Goal: Download file/media

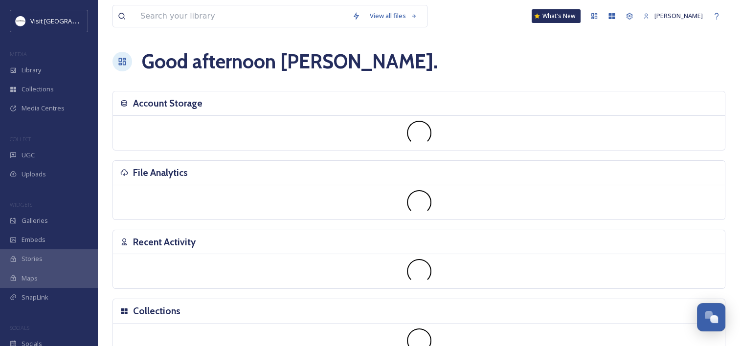
scroll to position [499, 0]
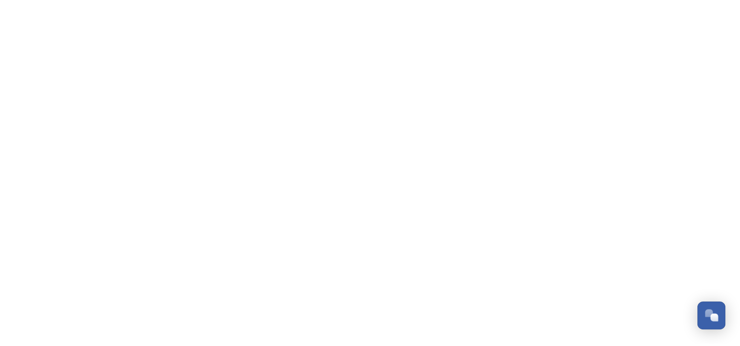
scroll to position [499, 0]
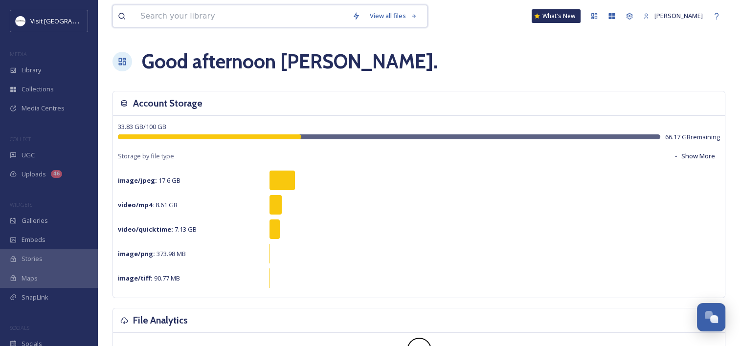
click at [178, 15] on input at bounding box center [242, 16] width 212 height 22
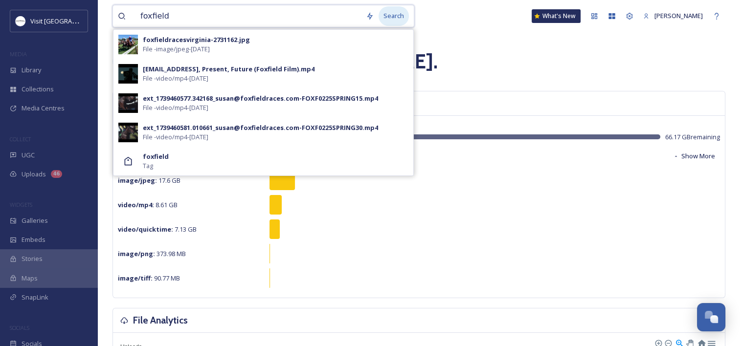
type input "foxfield"
click at [380, 17] on div "Search" at bounding box center [394, 15] width 30 height 19
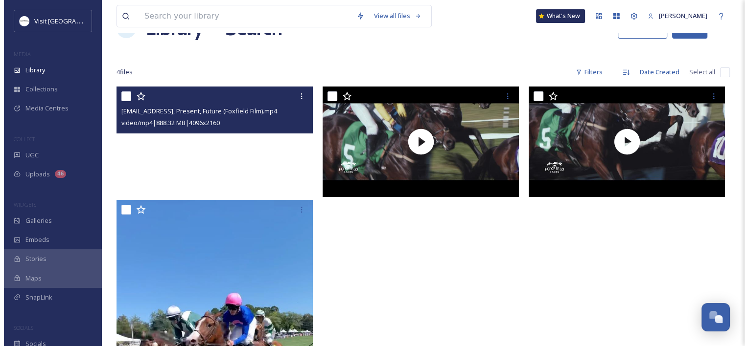
scroll to position [49, 0]
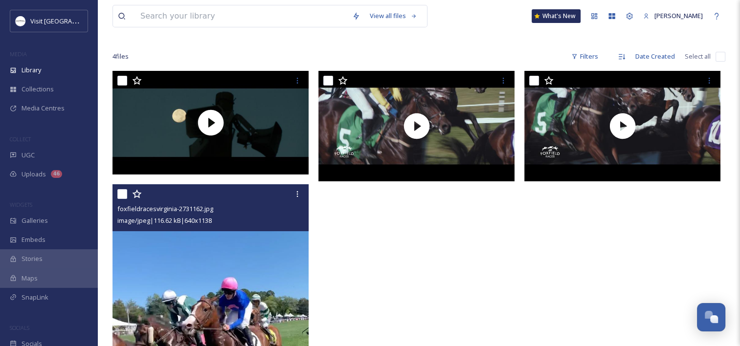
click at [207, 228] on div "foxfieldracesvirginia-2731162.jpg image/jpeg | 116.62 kB | 640 x 1138" at bounding box center [211, 207] width 196 height 47
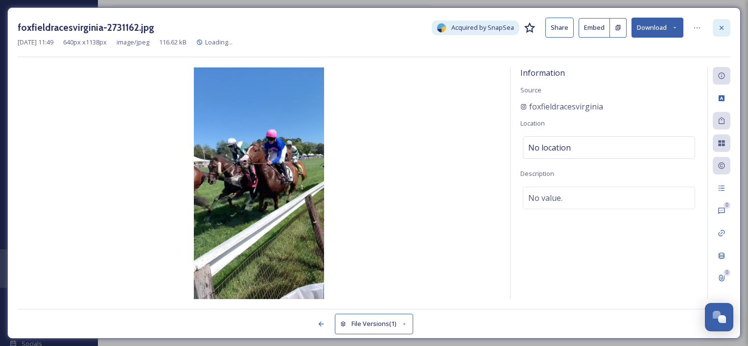
click at [718, 29] on icon at bounding box center [721, 28] width 8 height 8
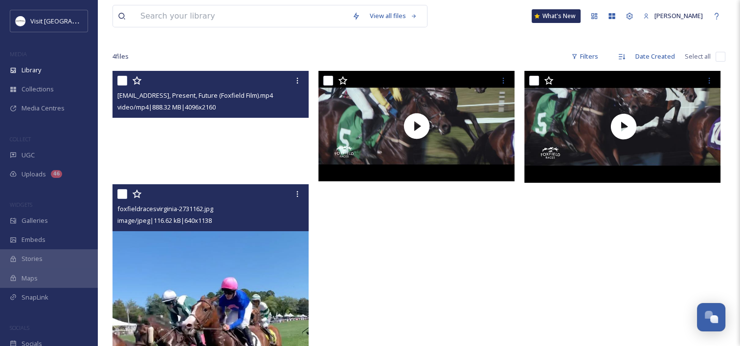
click at [241, 150] on video "ext_1739460779.637385_susan@foxfieldraces.com-Past, Present, Future (Foxfield F…" at bounding box center [211, 122] width 196 height 103
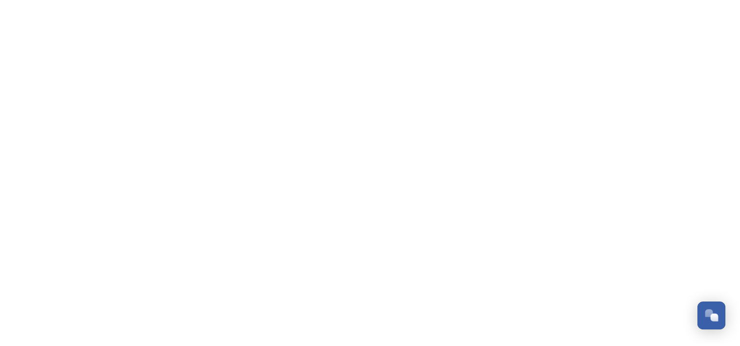
scroll to position [499, 0]
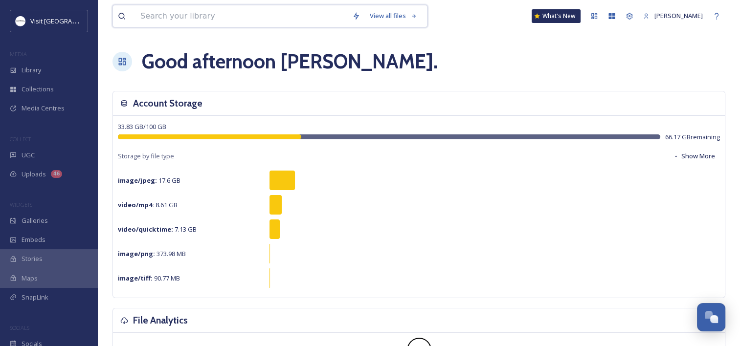
click at [236, 14] on input at bounding box center [242, 16] width 212 height 22
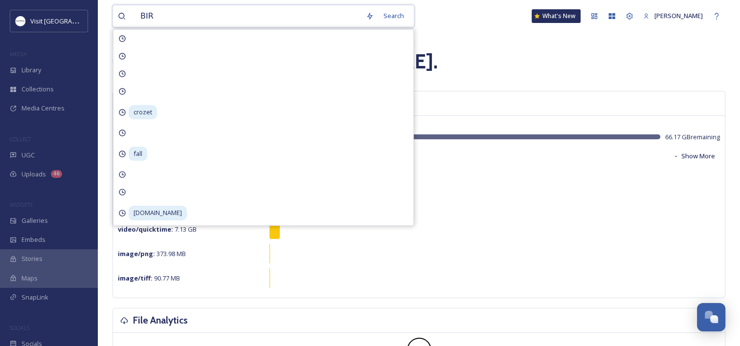
type input "BIRD"
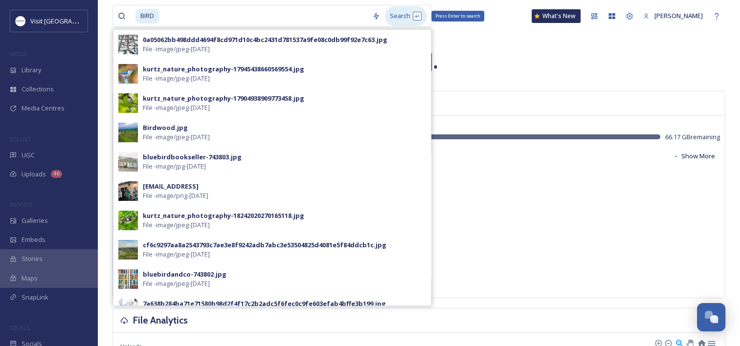
click at [396, 16] on div "Search Press Enter to search" at bounding box center [406, 15] width 42 height 19
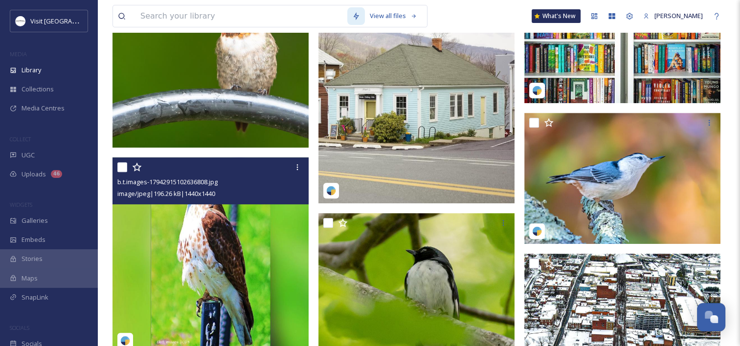
scroll to position [384, 0]
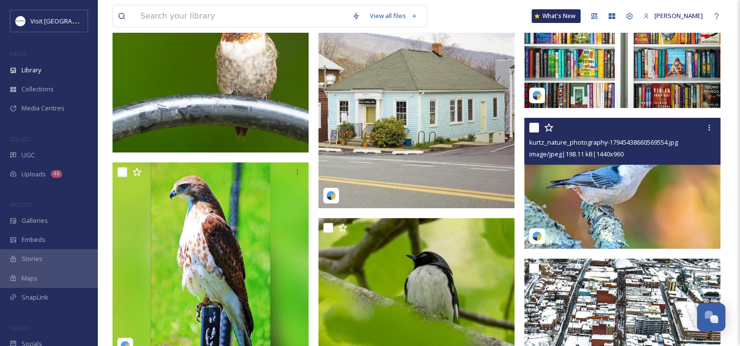
click at [573, 178] on img at bounding box center [623, 183] width 196 height 131
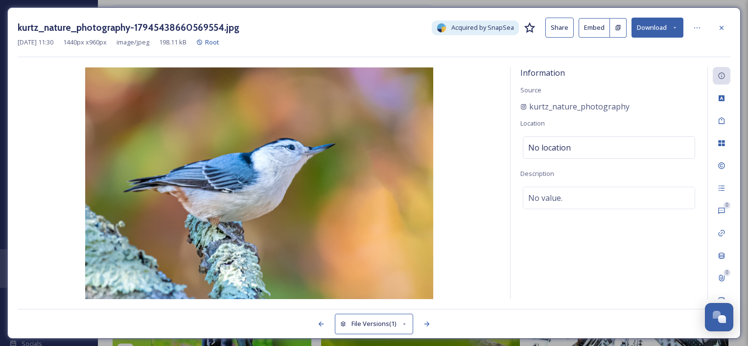
drag, startPoint x: 663, startPoint y: 26, endPoint x: 660, endPoint y: 31, distance: 5.7
click at [663, 27] on button "Download" at bounding box center [657, 28] width 52 height 20
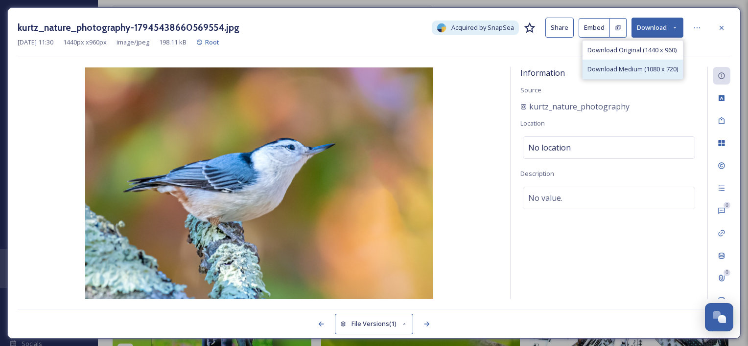
click at [624, 70] on span "Download Medium (1080 x 720)" at bounding box center [632, 69] width 91 height 9
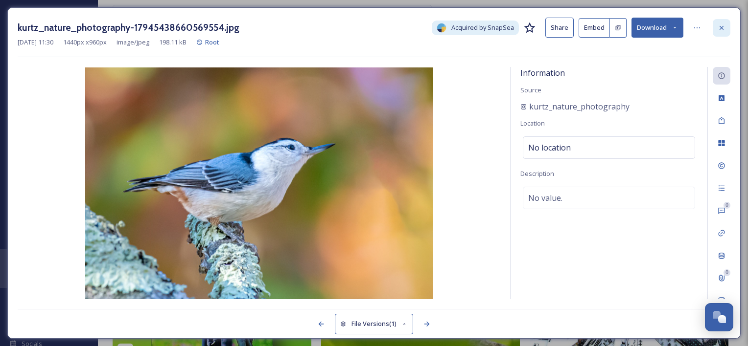
click at [724, 25] on icon at bounding box center [721, 28] width 8 height 8
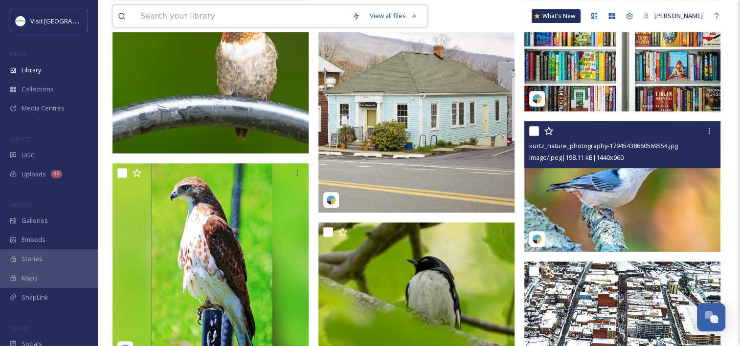
click at [209, 13] on input at bounding box center [242, 16] width 212 height 22
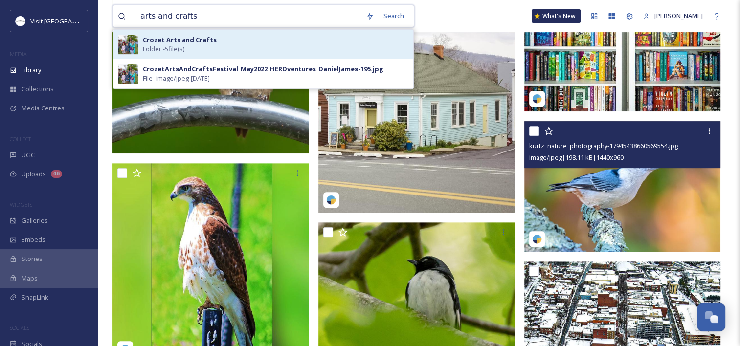
type input "arts and crafts"
click at [183, 41] on strong "Crozet Arts and Crafts" at bounding box center [180, 39] width 74 height 9
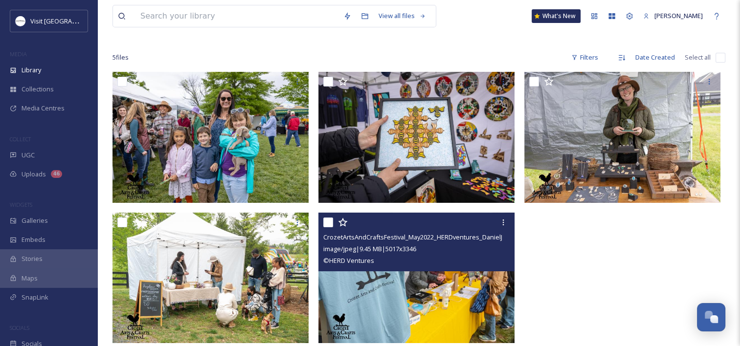
scroll to position [133, 0]
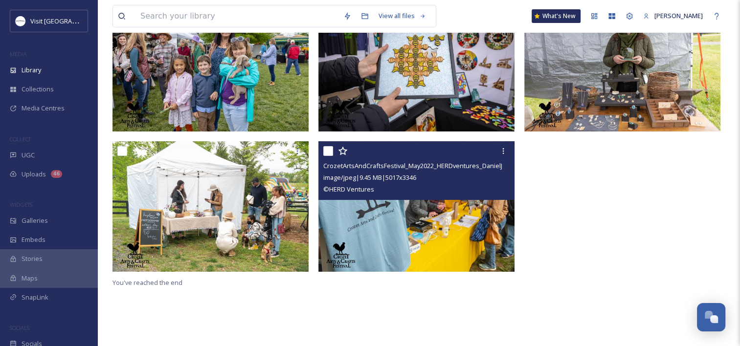
click at [390, 218] on img at bounding box center [417, 206] width 196 height 131
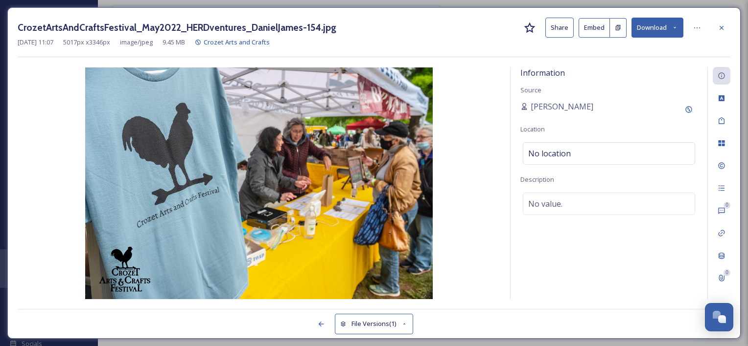
click at [663, 31] on button "Download" at bounding box center [657, 28] width 52 height 20
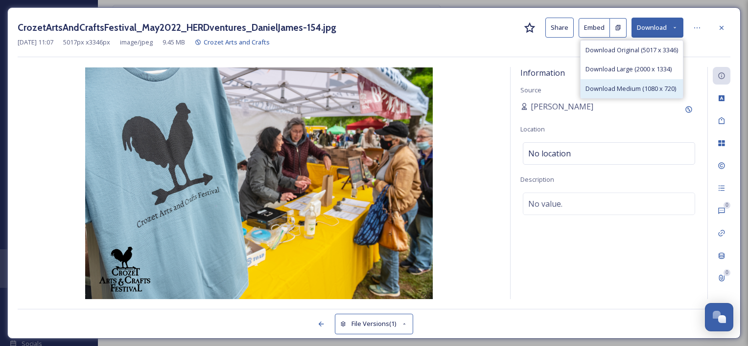
click at [622, 94] on div "Download Medium (1080 x 720)" at bounding box center [631, 88] width 102 height 19
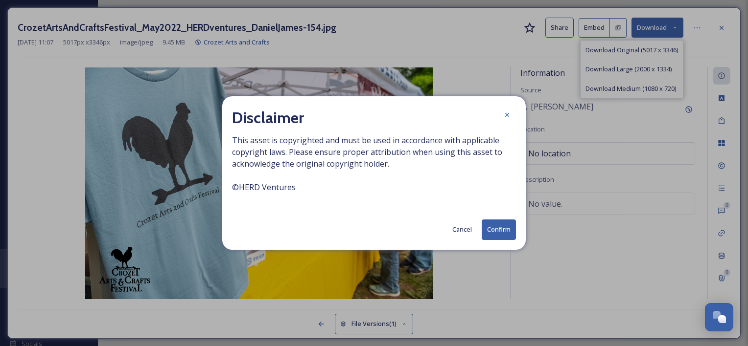
click at [450, 227] on button "Cancel" at bounding box center [461, 229] width 29 height 19
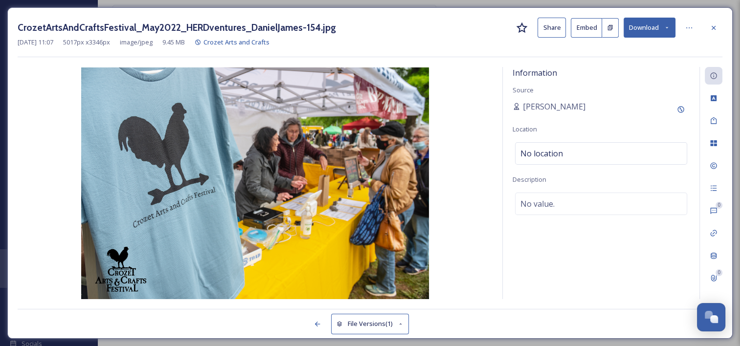
click at [358, 328] on button "File Versions (1)" at bounding box center [370, 324] width 78 height 20
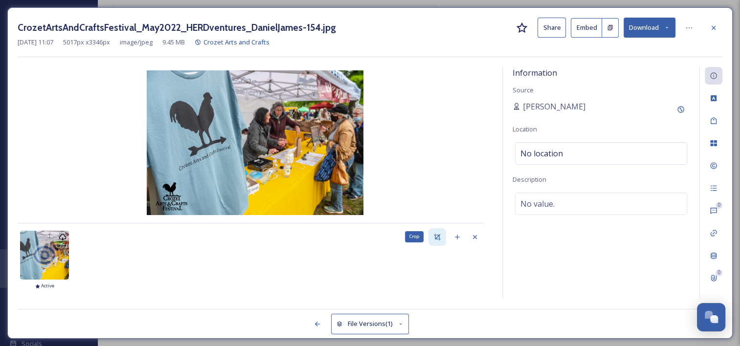
click at [440, 239] on div "Crop" at bounding box center [438, 238] width 18 height 18
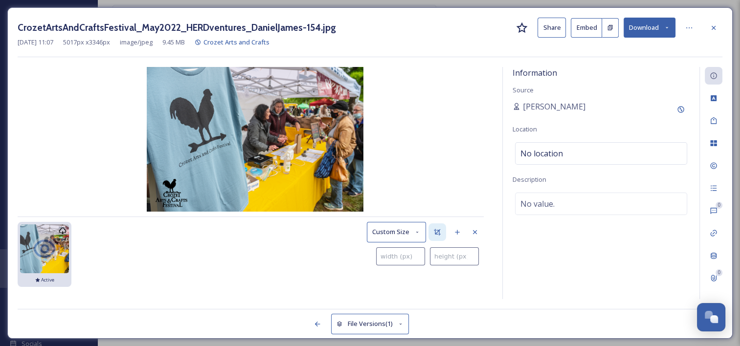
click at [421, 234] on button "Custom Size" at bounding box center [396, 232] width 59 height 20
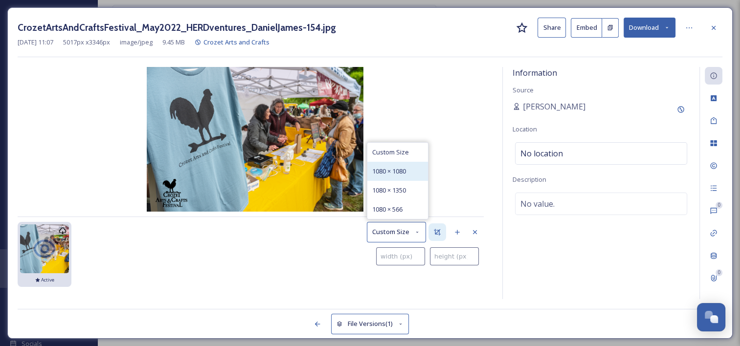
click at [402, 174] on span "1080 × 1080" at bounding box center [389, 171] width 34 height 9
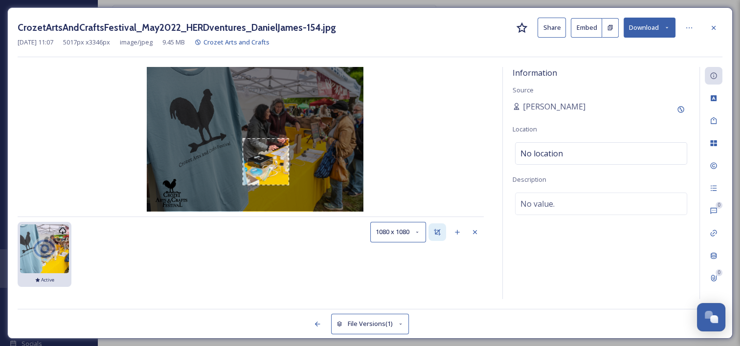
click at [287, 183] on div "Use the arrow keys to move the crop selection area" at bounding box center [266, 161] width 47 height 47
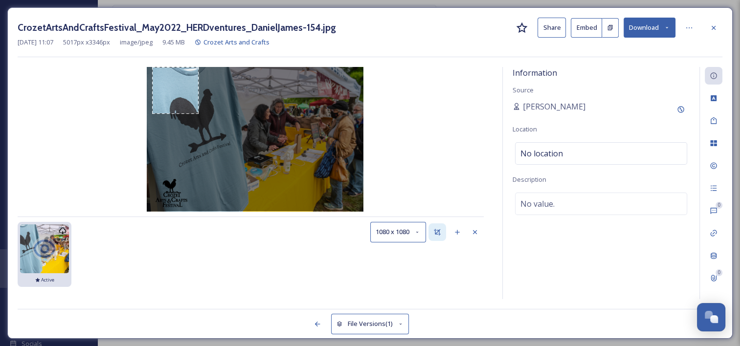
click at [153, 61] on div "CrozetArtsAndCraftsFestival_May2022_HERDventures_DanielJames-154.jpg Share Embe…" at bounding box center [370, 173] width 726 height 332
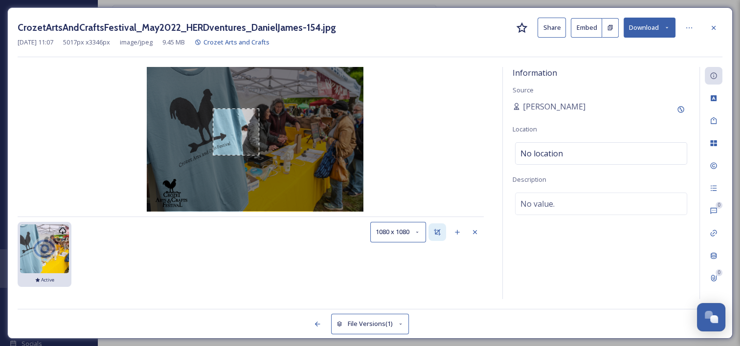
click at [260, 156] on div "Use the arrow keys to move the crop selection area" at bounding box center [236, 132] width 47 height 47
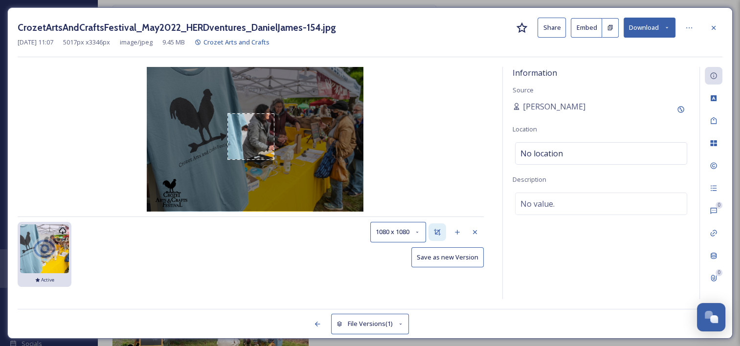
scroll to position [133, 0]
click at [421, 229] on icon at bounding box center [417, 232] width 6 height 6
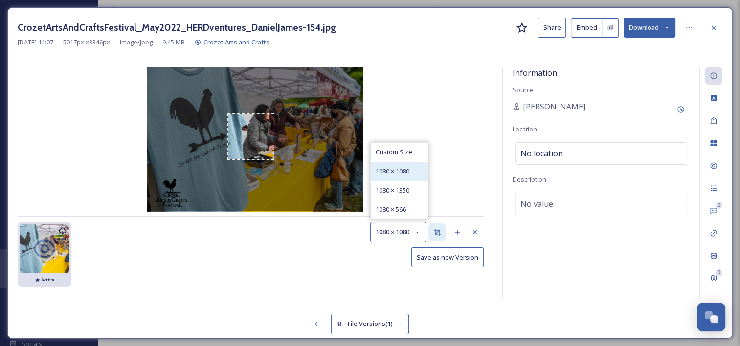
click at [403, 167] on span "1080 × 1080" at bounding box center [393, 171] width 34 height 9
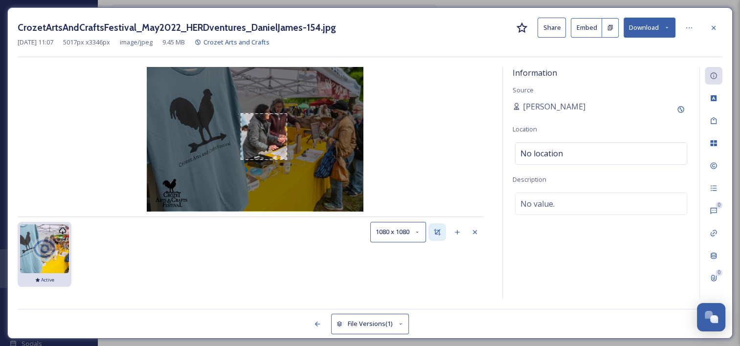
click at [287, 153] on div "Use the arrow keys to move the crop selection area" at bounding box center [264, 137] width 47 height 47
click at [479, 235] on icon at bounding box center [475, 233] width 8 height 8
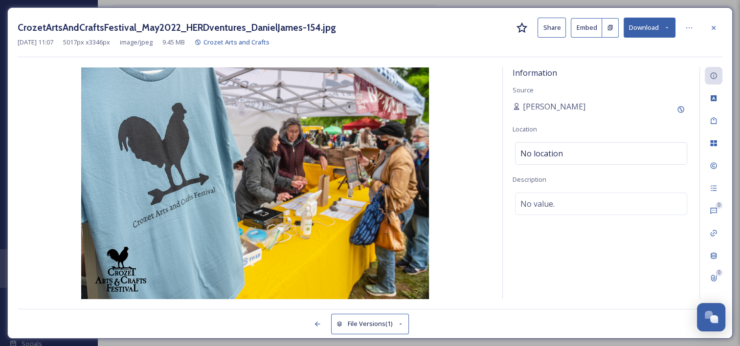
click at [646, 30] on button "Download" at bounding box center [650, 28] width 52 height 20
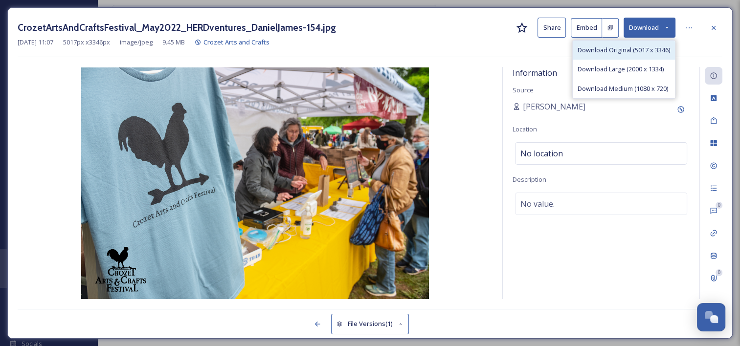
click at [636, 49] on span "Download Original (5017 x 3346)" at bounding box center [624, 50] width 92 height 9
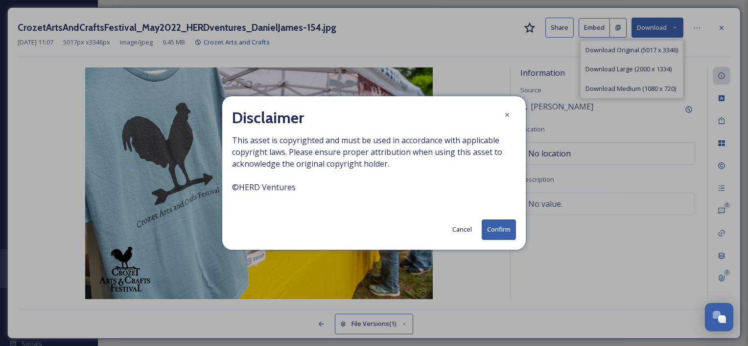
click at [495, 237] on button "Confirm" at bounding box center [498, 230] width 34 height 20
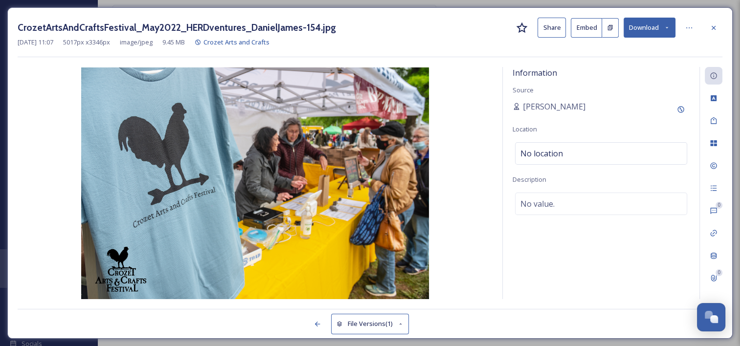
drag, startPoint x: 712, startPoint y: 24, endPoint x: 692, endPoint y: 35, distance: 23.2
click at [712, 24] on icon at bounding box center [714, 28] width 8 height 8
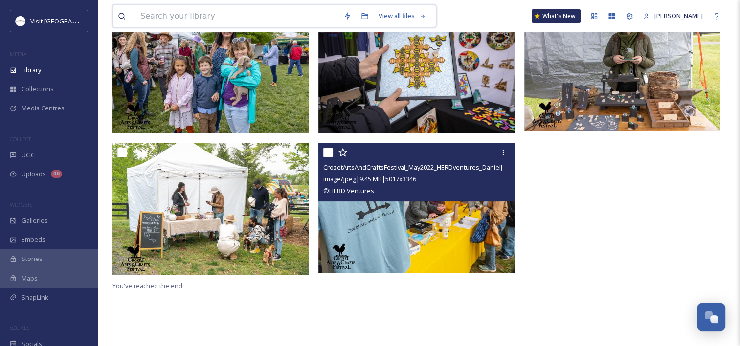
click at [269, 5] on input at bounding box center [237, 16] width 203 height 22
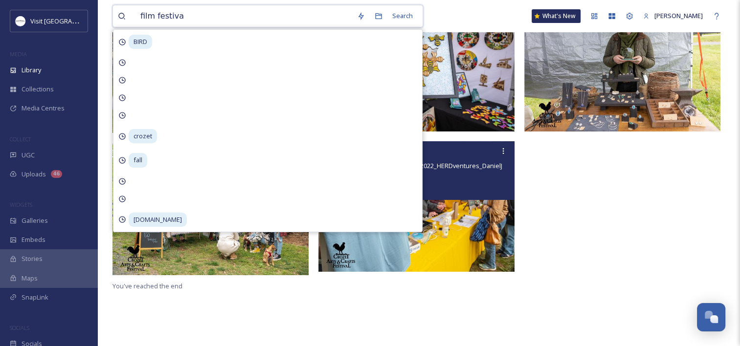
type input "film festival"
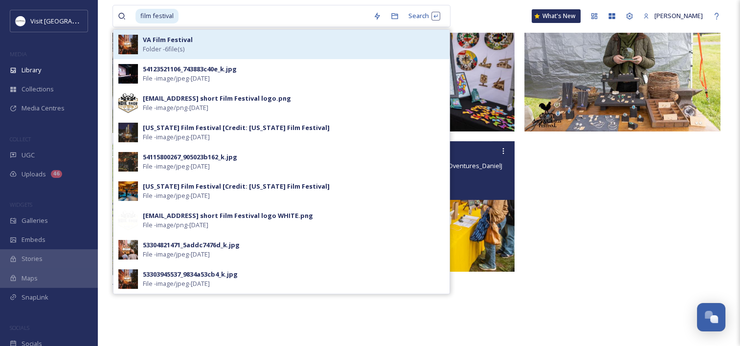
click at [302, 39] on div "VA Film Festival Folder - 6 file(s)" at bounding box center [294, 44] width 302 height 19
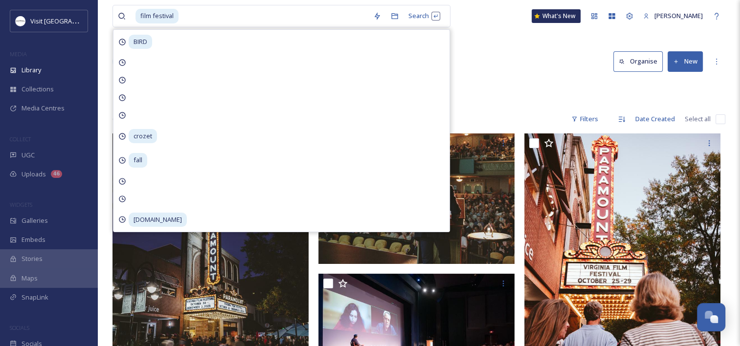
click at [519, 86] on div "Root Events VA Film Festival" at bounding box center [419, 90] width 613 height 19
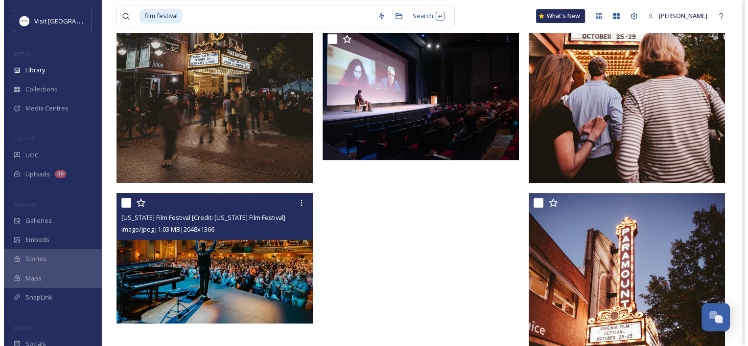
scroll to position [402, 0]
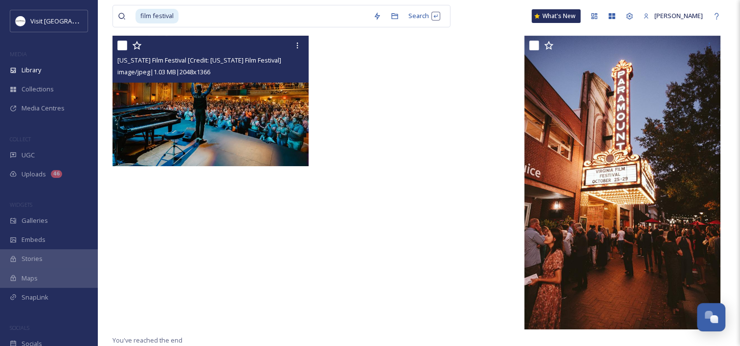
click at [230, 136] on img at bounding box center [211, 101] width 196 height 131
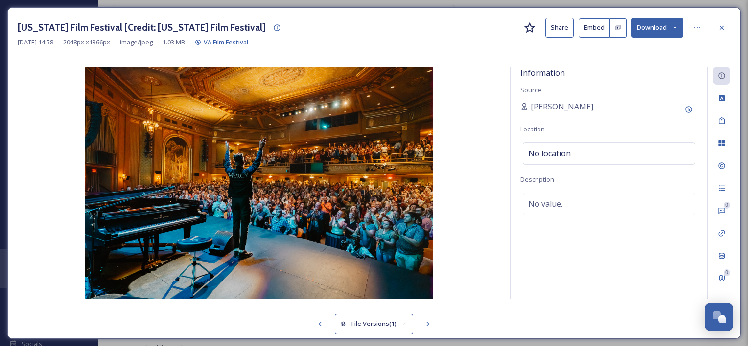
click at [645, 23] on button "Download" at bounding box center [657, 28] width 52 height 20
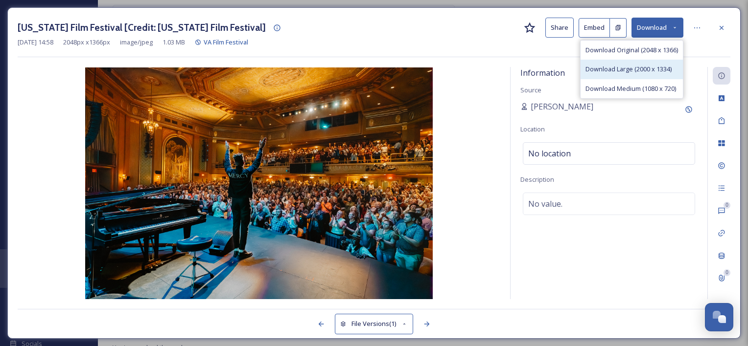
click at [620, 72] on span "Download Large (2000 x 1334)" at bounding box center [628, 69] width 86 height 9
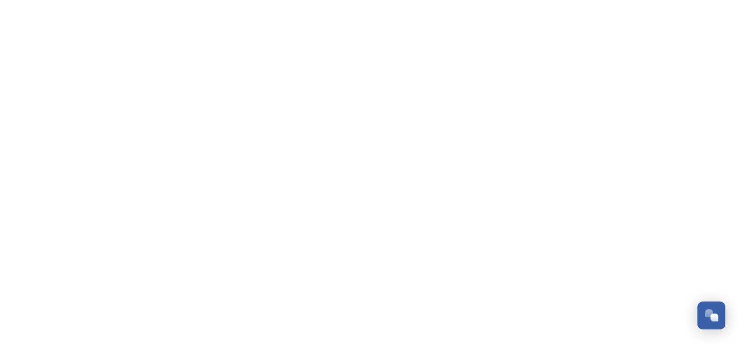
scroll to position [499, 0]
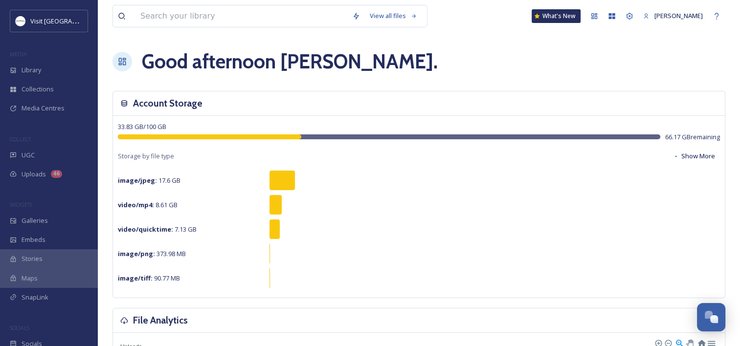
click at [460, 184] on div "image/jpeg : 17.6 GB" at bounding box center [419, 181] width 602 height 20
click at [227, 22] on input at bounding box center [242, 16] width 212 height 22
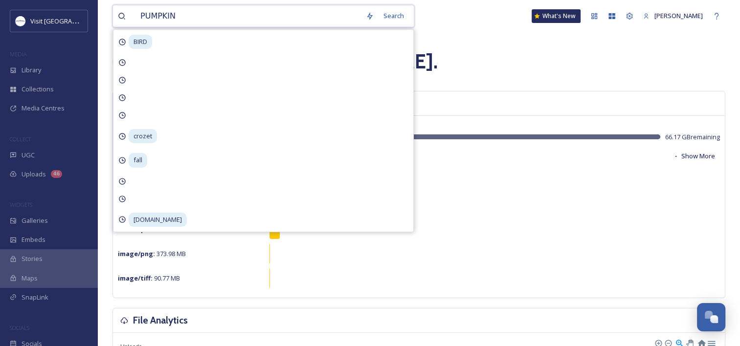
type input "PUMPKINS"
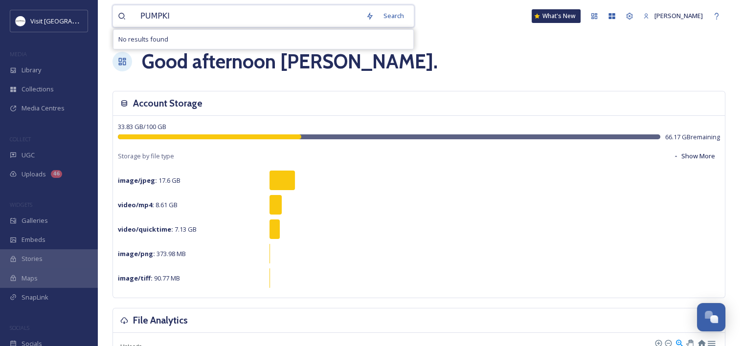
click at [172, 12] on input "PUMPKI" at bounding box center [249, 16] width 226 height 22
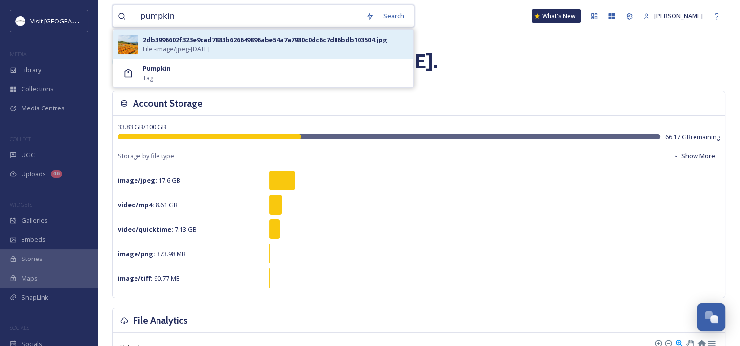
type input "pumpkin"
click at [148, 52] on span "File - image/jpeg - [DATE]" at bounding box center [176, 49] width 67 height 9
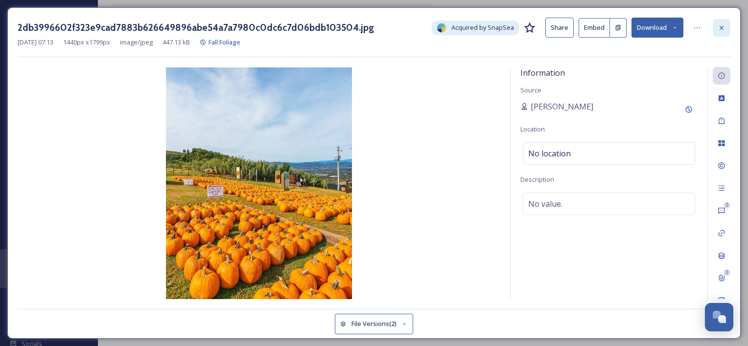
click at [722, 27] on icon at bounding box center [721, 28] width 8 height 8
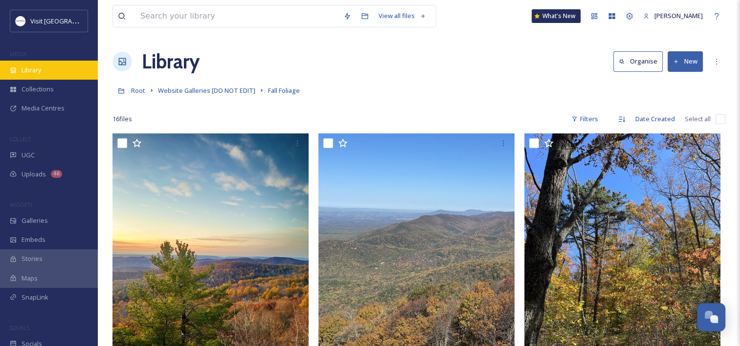
click at [32, 69] on span "Library" at bounding box center [32, 70] width 20 height 9
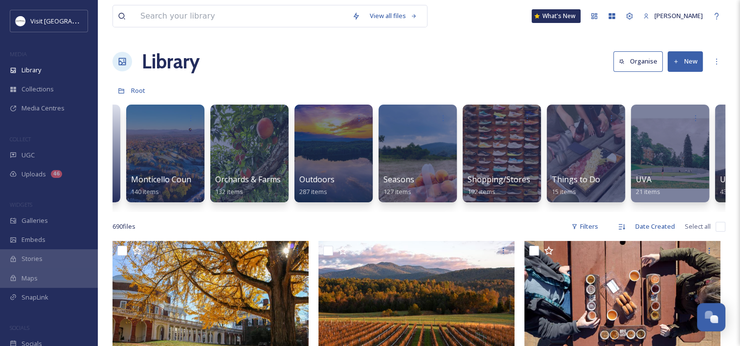
scroll to position [0, 1349]
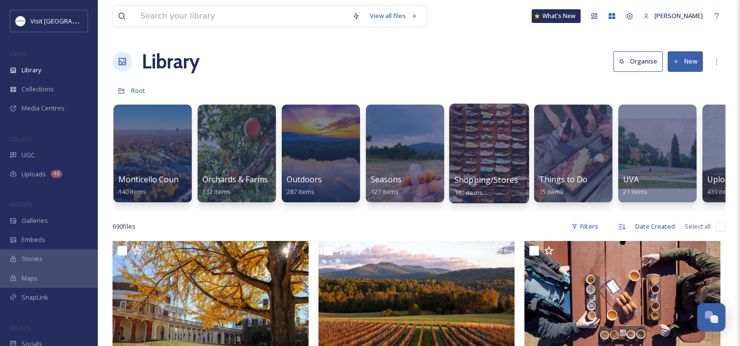
click at [485, 177] on span "Shopping/Stores" at bounding box center [487, 180] width 64 height 11
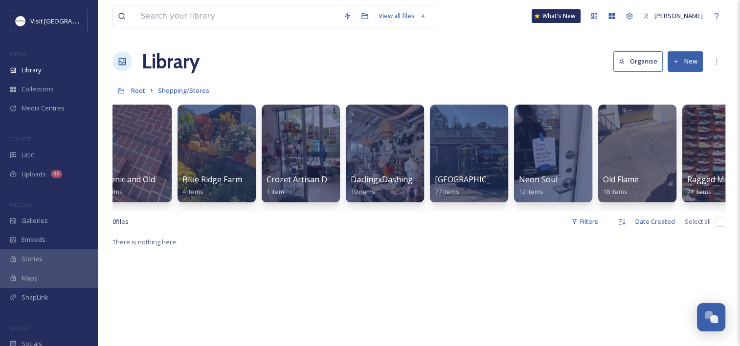
scroll to position [0, 212]
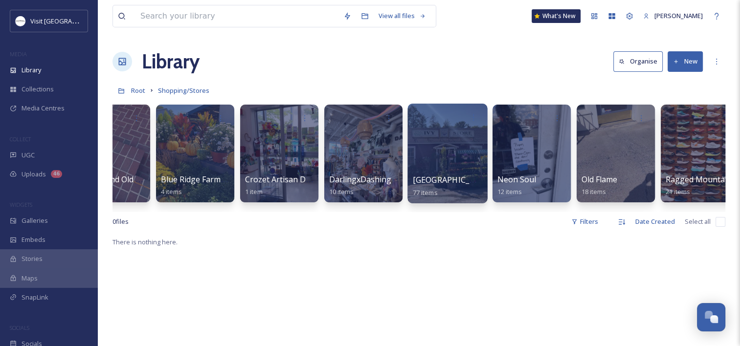
click at [419, 175] on span "[GEOGRAPHIC_DATA]" at bounding box center [453, 180] width 80 height 11
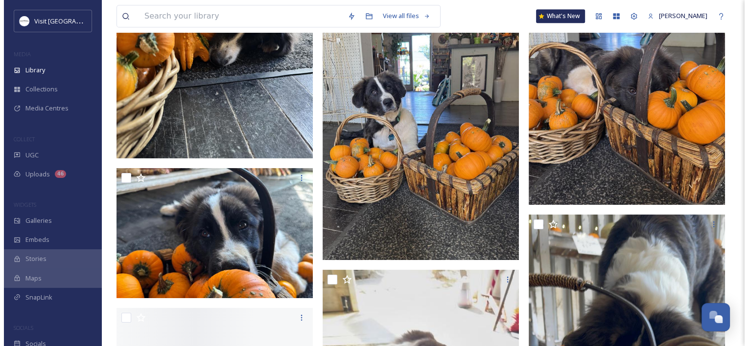
scroll to position [4893, 0]
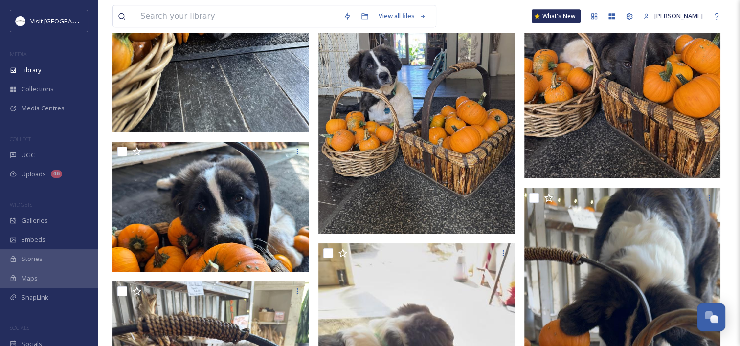
click at [368, 176] on img at bounding box center [417, 102] width 196 height 261
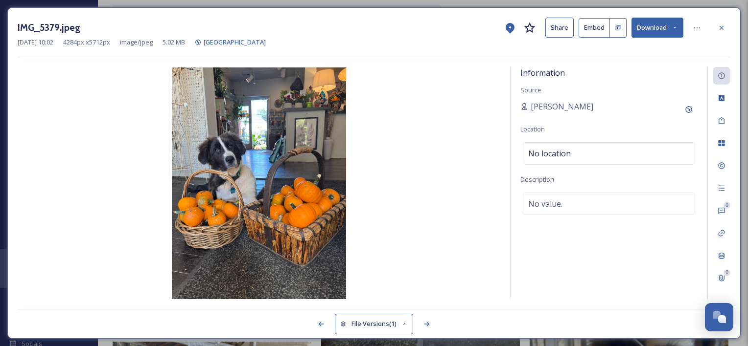
click at [640, 25] on button "Download" at bounding box center [657, 28] width 52 height 20
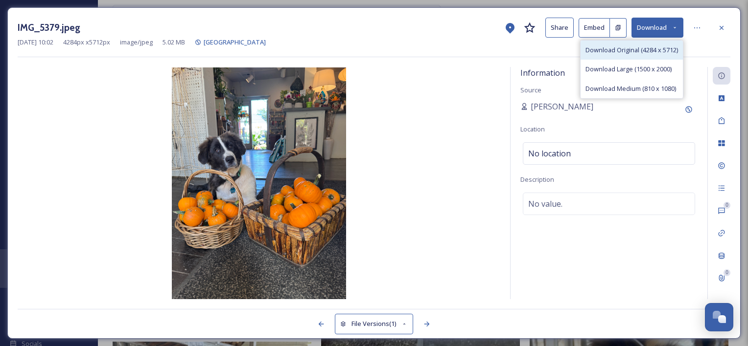
click at [636, 46] on span "Download Original (4284 x 5712)" at bounding box center [631, 50] width 92 height 9
